Goal: Task Accomplishment & Management: Complete application form

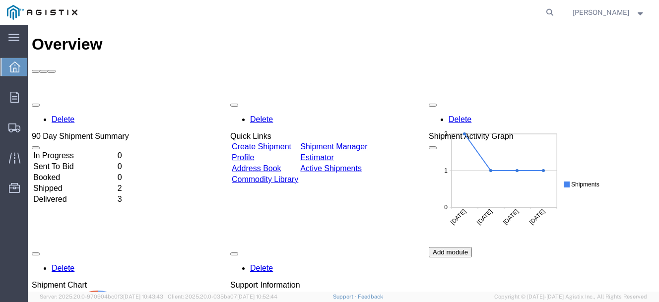
click at [289, 142] on link "Create Shipment" at bounding box center [262, 146] width 60 height 8
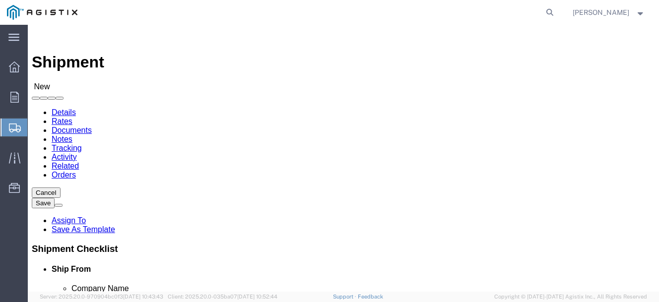
select select
drag, startPoint x: 238, startPoint y: 174, endPoint x: 210, endPoint y: 149, distance: 37.2
click select "Select G&W Electric Co PG&E"
select select "9596"
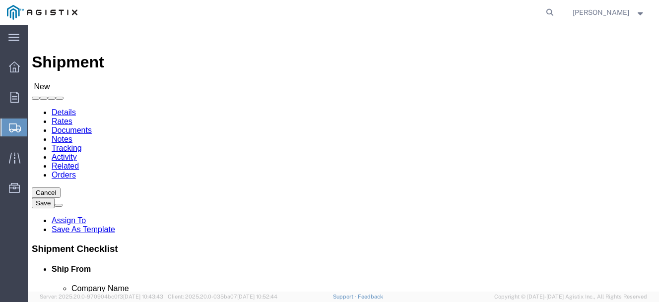
click select "Select G&W Electric Co PG&E"
select select "PURCHORD"
select select
click select "Select All Others [GEOGRAPHIC_DATA] [GEOGRAPHIC_DATA] [GEOGRAPHIC_DATA] [GEOGRA…"
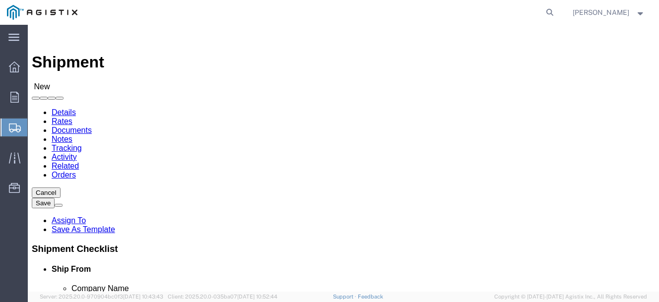
select select "23082"
click select "Select All Others [GEOGRAPHIC_DATA] [GEOGRAPHIC_DATA] [GEOGRAPHIC_DATA] [GEOGRA…"
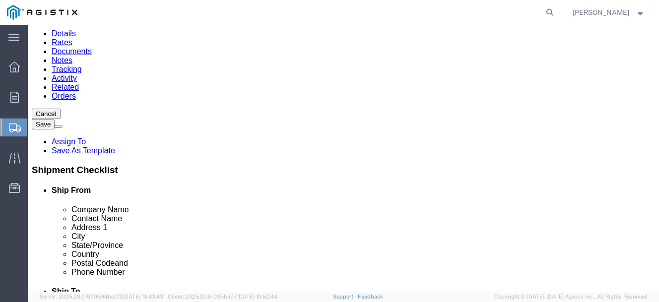
scroll to position [68, 0]
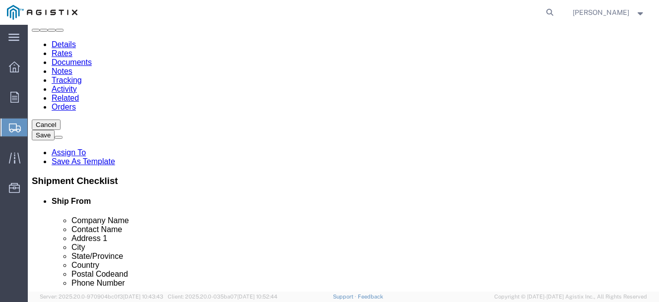
select select "MYPROFILE"
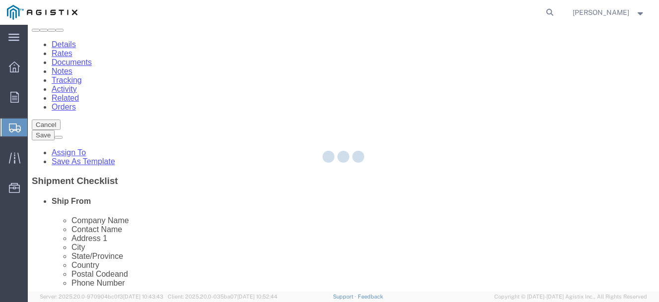
type input "G&W Electric Co"
type input "[PERSON_NAME]"
type input "[STREET_ADDRESS]"
type input "BOLINGBROOK"
type input "60440"
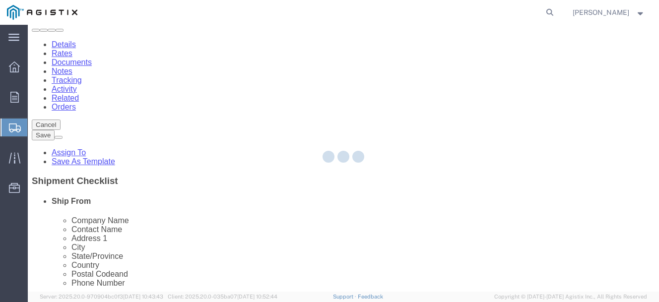
type input "[PHONE_NUMBER]"
type input "[EMAIL_ADDRESS][DOMAIN_NAME]"
checkbox input "true"
select select "IL"
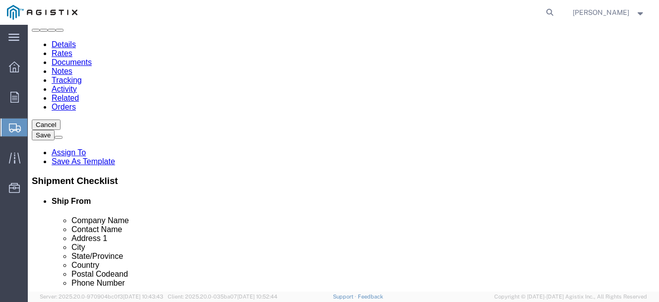
click input "text"
type input "Pacific Gas"
click input "text"
type input "Receiving"
click div "Ship To Location Location My Profile Location (OBSOLETE) [GEOGRAPHIC_DATA] SC -…"
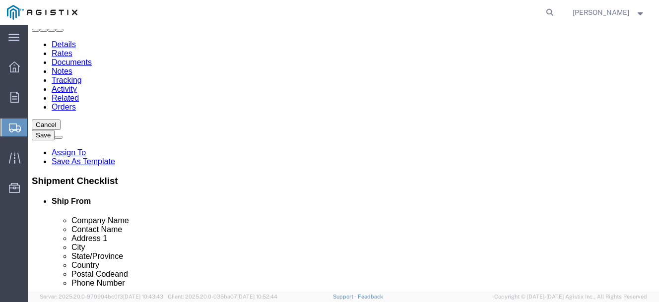
click input "text"
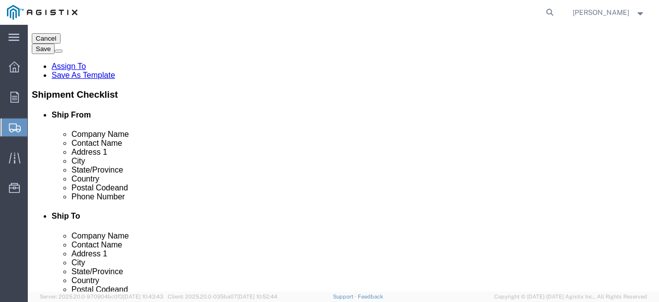
scroll to position [149, 0]
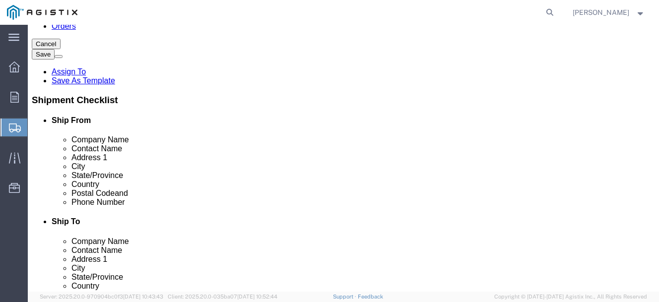
type input "[STREET_ADDRESS][PERSON_NAME]"
select select
click input "text"
type input "Fremont"
select select
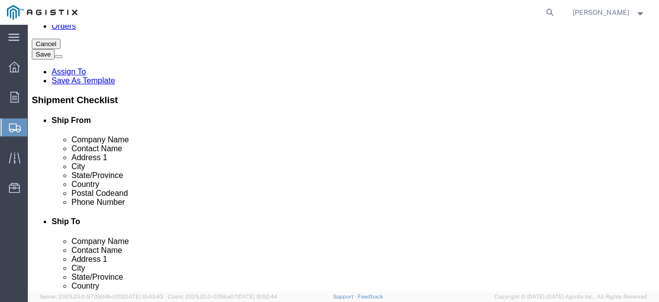
click div "Location My Profile Location (OBSOLETE) [PERSON_NAME] SC - GC TRAILER (OBSOLETE…"
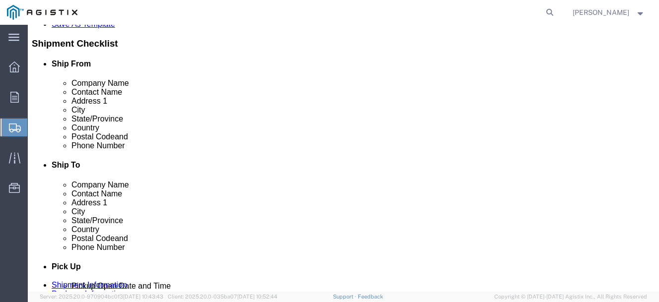
scroll to position [215, 0]
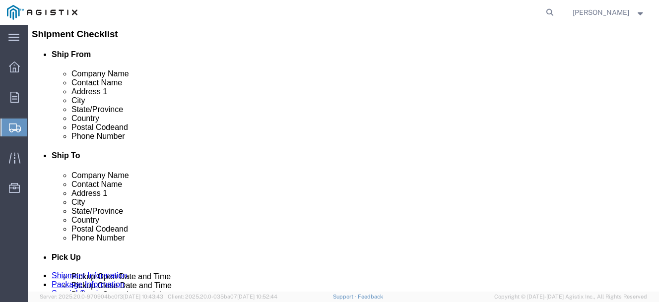
type input "c"
select select
select select "CA"
click input "Postal Code"
type input "94538"
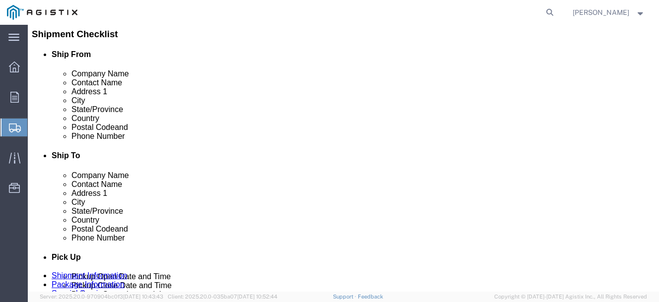
select select
click input "text"
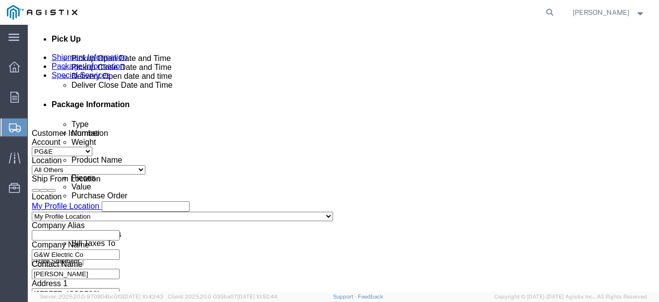
scroll to position [435, 0]
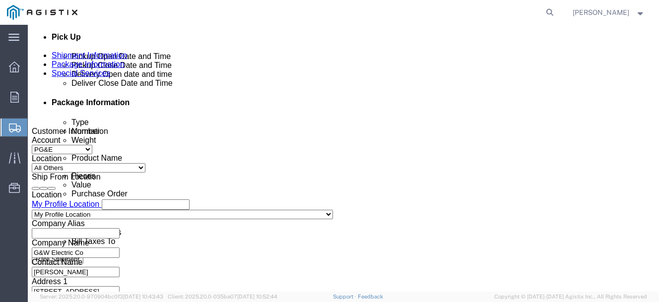
type input "[PHONE_NUMBER]"
click div "[DATE] 8:00 AM"
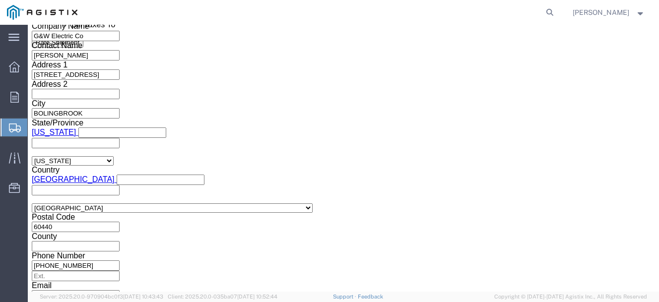
click input "10:00 AM"
type input "10:00 PM"
click button "Apply"
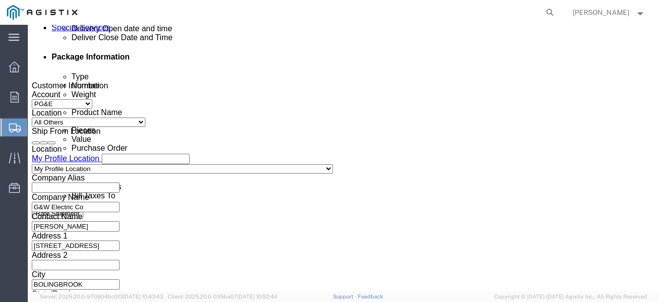
click div
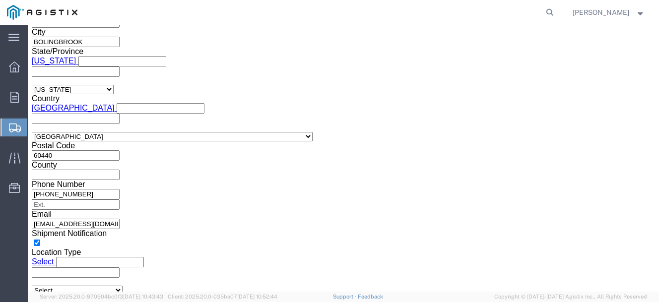
click input "11:00 PM"
type input "8:00 am"
click button "Apply"
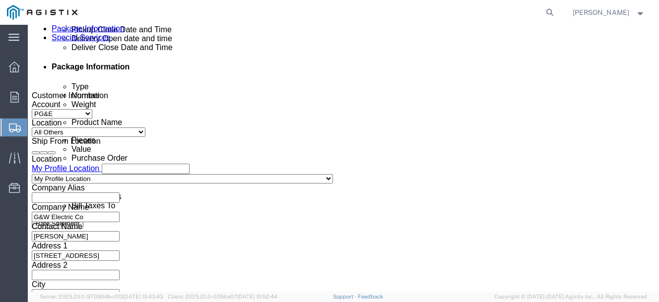
click div
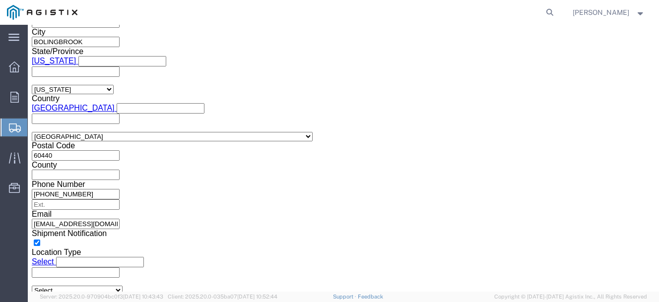
type input "3:00 pm"
click button "Apply"
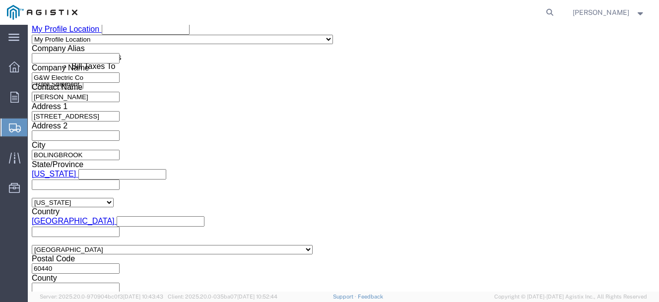
scroll to position [611, 0]
click input "text"
type input "3"
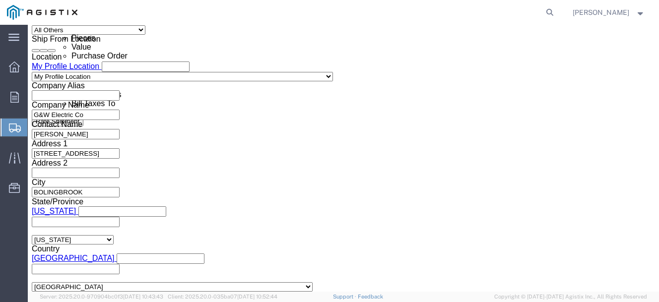
scroll to position [523, 0]
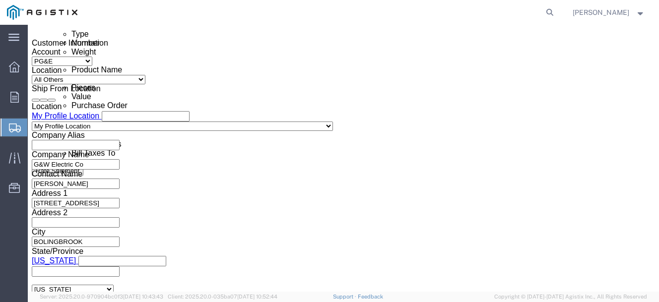
type input "3501418679"
click icon
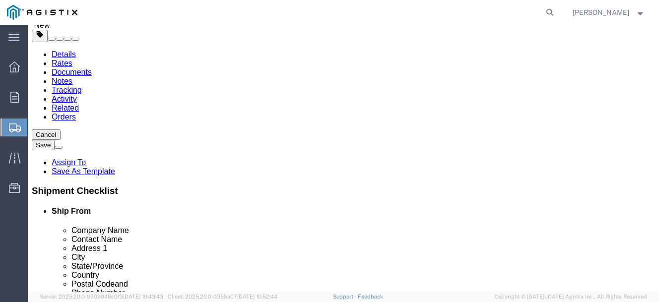
scroll to position [60, 0]
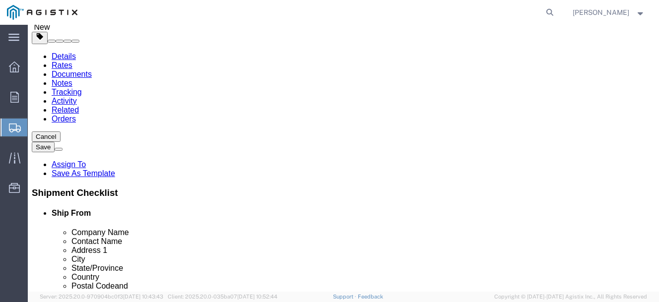
click select "Select Bulk Bundle(s) Cardboard Box(es) Carton(s) Crate(s) Drum(s) (Fiberboard)…"
select select "CRAT"
click select "Select Bulk Bundle(s) Cardboard Box(es) Carton(s) Crate(s) Drum(s) (Fiberboard)…"
click input "text"
drag, startPoint x: 120, startPoint y: 169, endPoint x: 27, endPoint y: 156, distance: 94.2
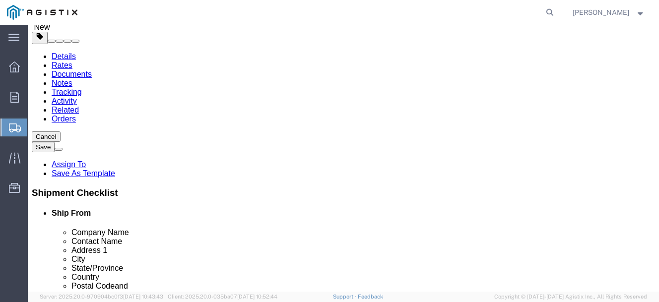
click div "Dimensions Length x Width x Height Select cm ft in"
type input "40"
type input "70"
type input "27"
drag, startPoint x: 117, startPoint y: 188, endPoint x: 11, endPoint y: 171, distance: 107.4
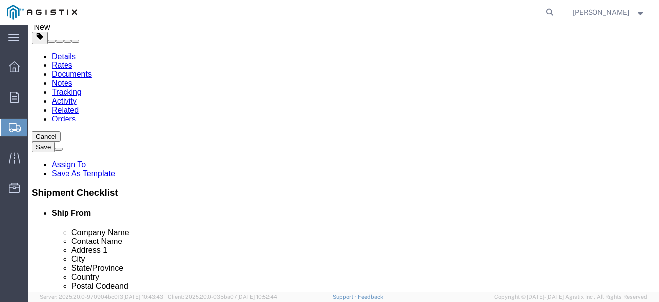
click div "Package Type Select Bulk Bundle(s) Cardboard Box(es) Carton(s) Crate(s) Drum(s)…"
type input "459"
click link "Add Content"
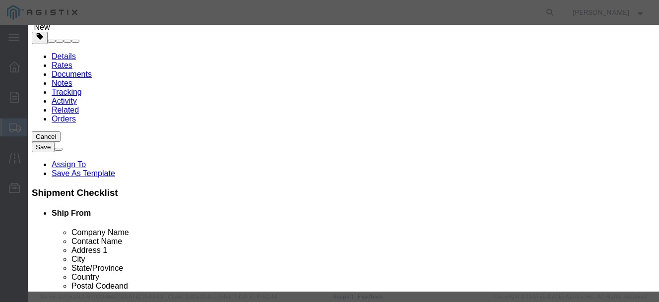
click input "text"
type input "switch"
drag, startPoint x: 157, startPoint y: 98, endPoint x: -17, endPoint y: 62, distance: 177.9
click html "Shipment 57034333 New Details Rates Documents Notes Tracking Activity Related O…"
type input "1"
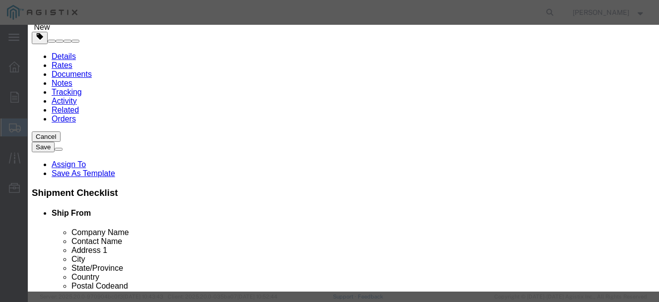
click input "text"
type input "11,190.38"
click select "Select 50 55 60 65 70 85 92.5 100 125 175 250 300 400"
select select "70"
click select "Select 50 55 60 65 70 85 92.5 100 125 175 250 300 400"
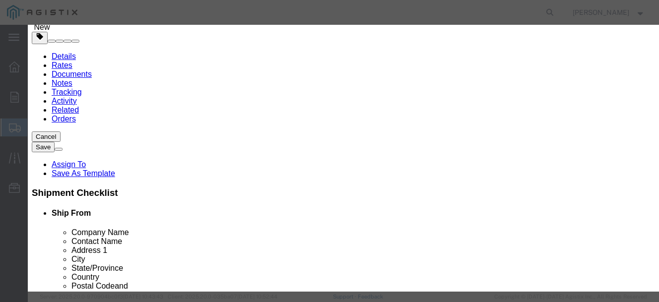
click button "Save & Close"
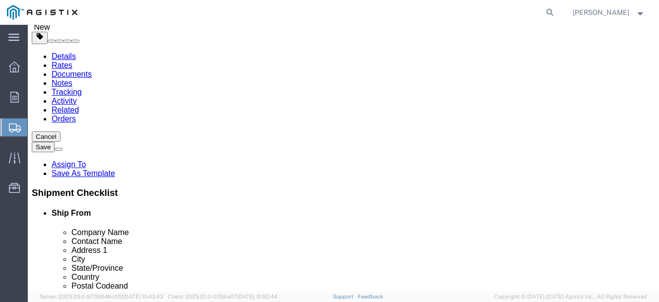
click button "Rate Shipment"
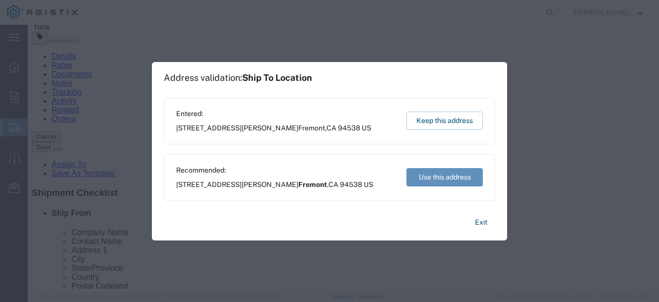
click at [443, 179] on button "Use this address" at bounding box center [444, 177] width 76 height 18
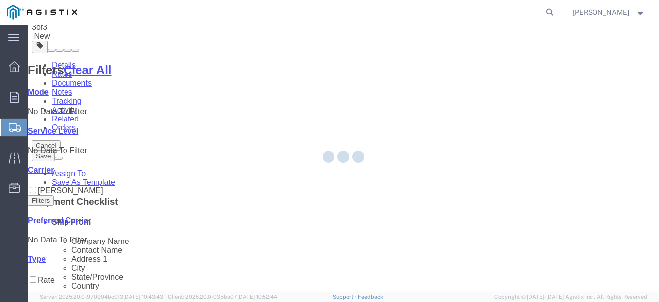
scroll to position [0, 0]
